Goal: Find specific page/section: Find specific page/section

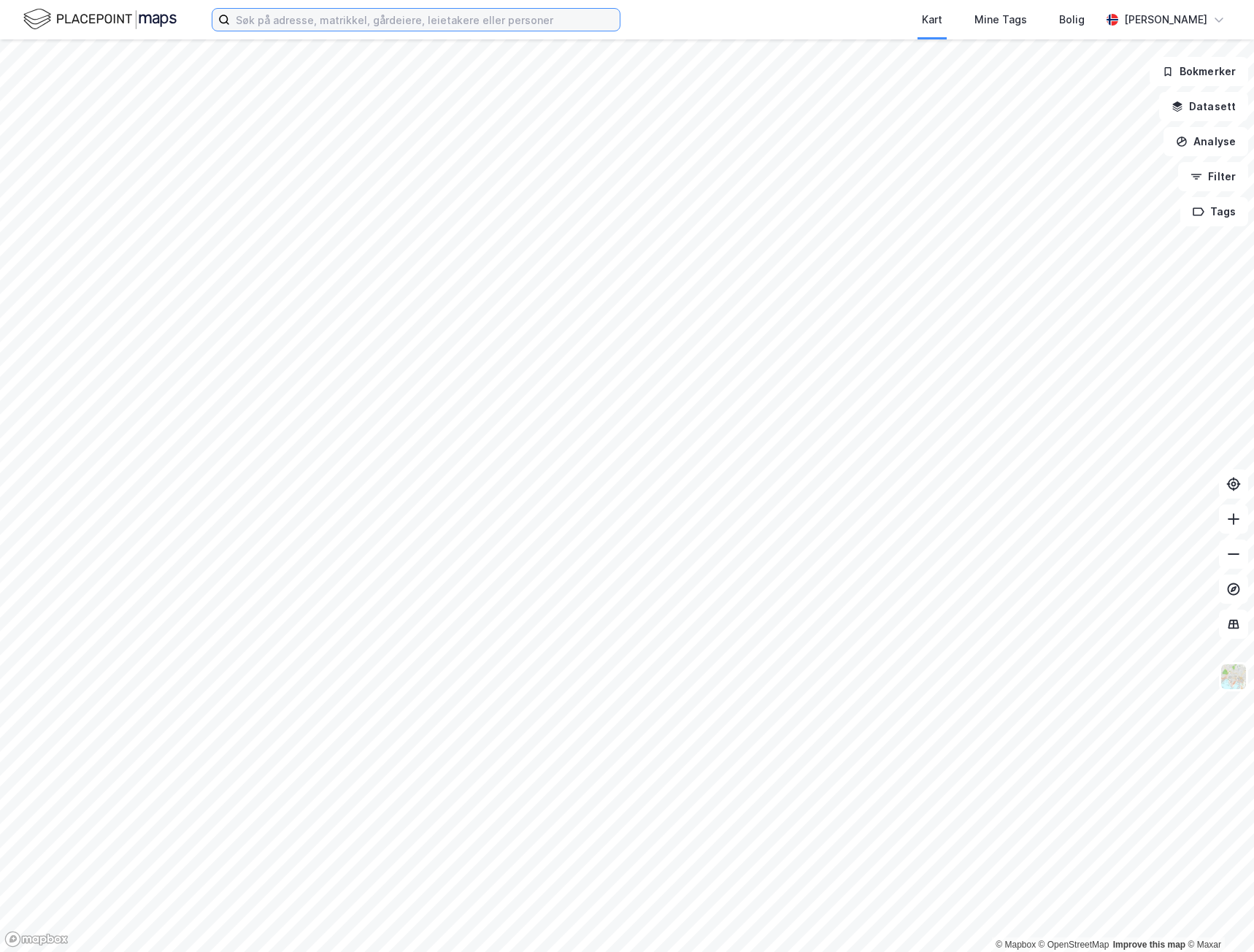
click at [264, 16] on input at bounding box center [425, 19] width 390 height 22
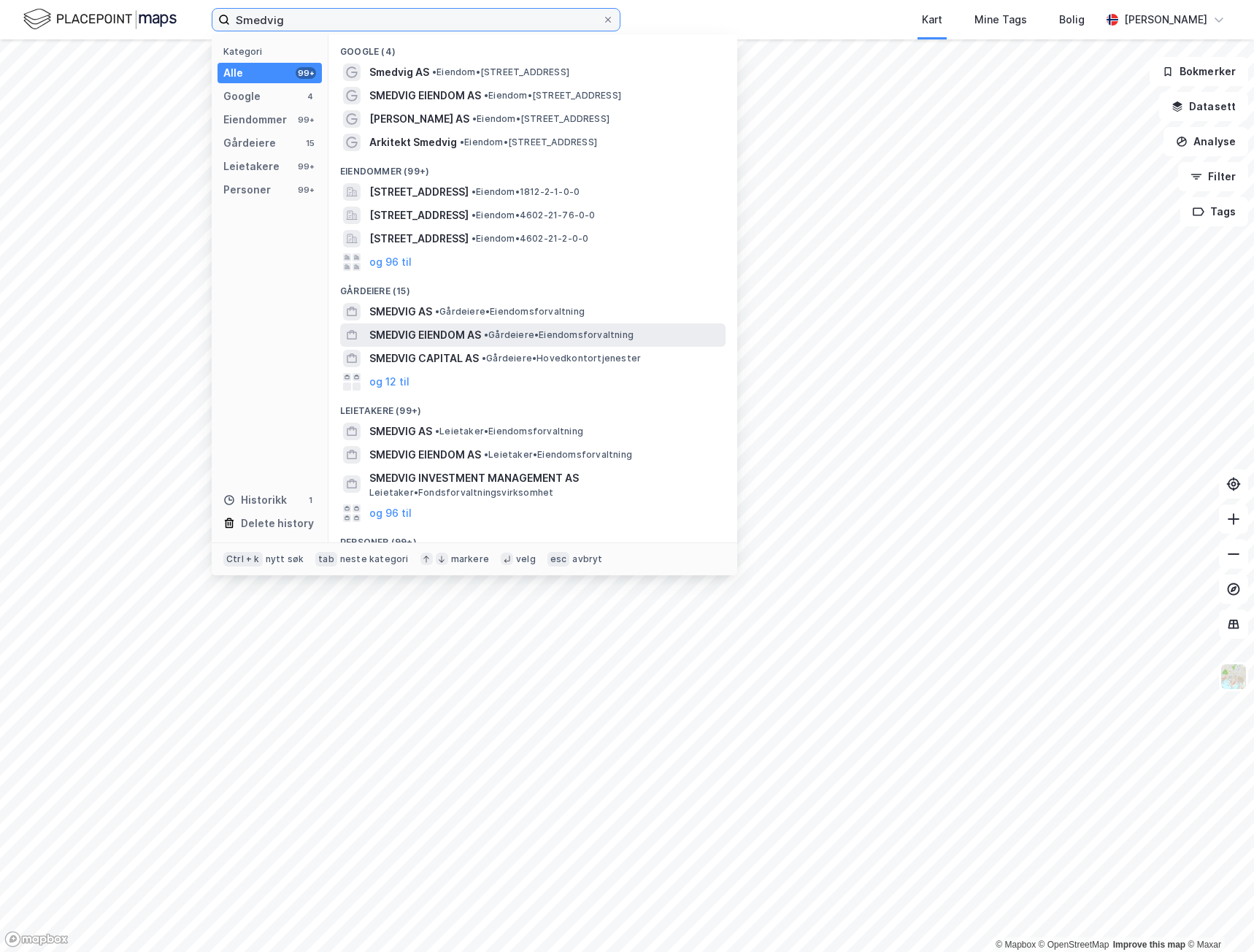
type input "Smedvig"
click at [420, 332] on span "SMEDVIG EIENDOM AS" at bounding box center [425, 335] width 112 height 18
